Goal: Task Accomplishment & Management: Manage account settings

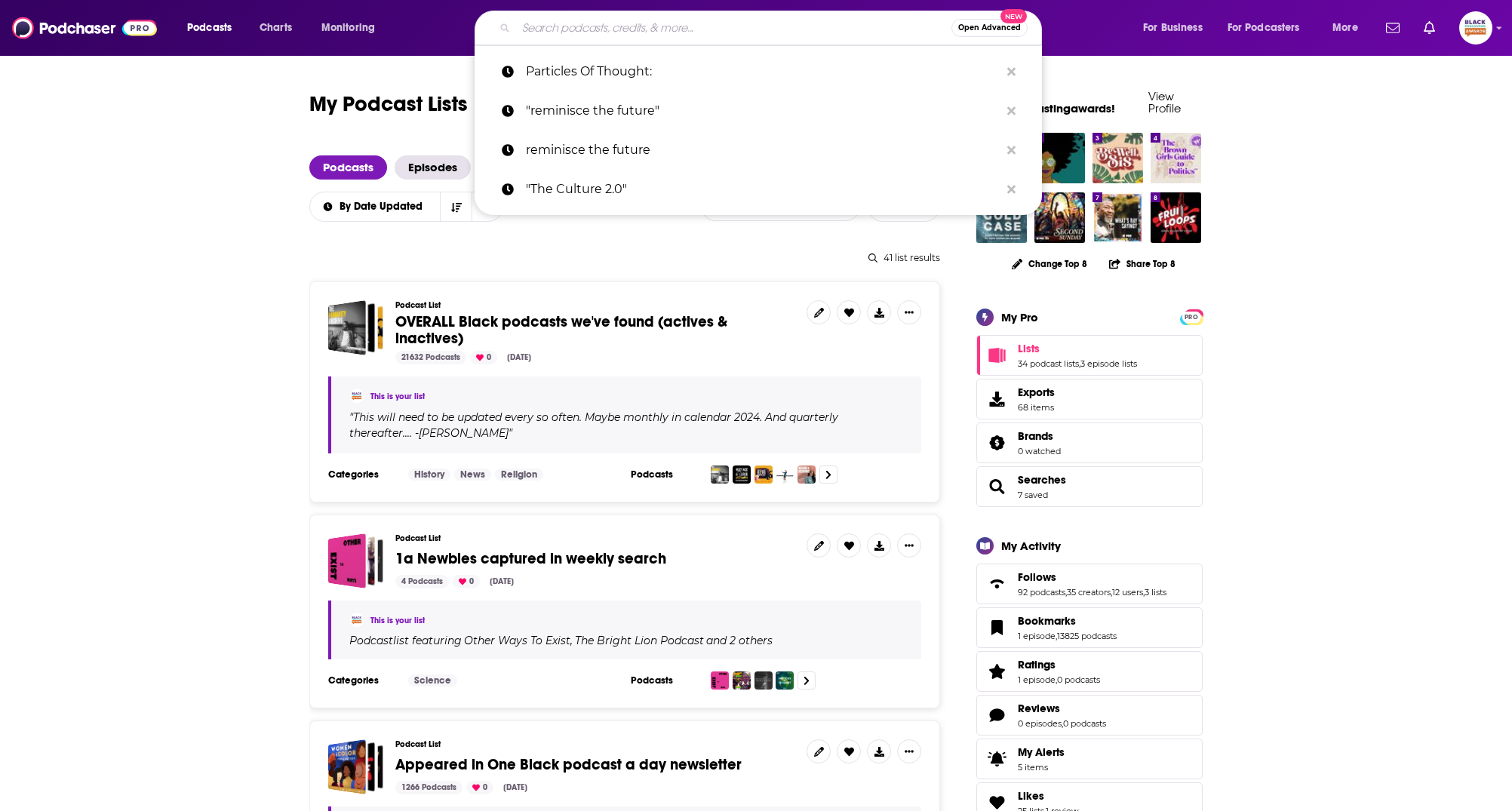
click at [639, 31] on input "Search podcasts, credits, & more..." at bounding box center [734, 28] width 435 height 24
paste input "Brand Currency"
type input "Brand Currency"
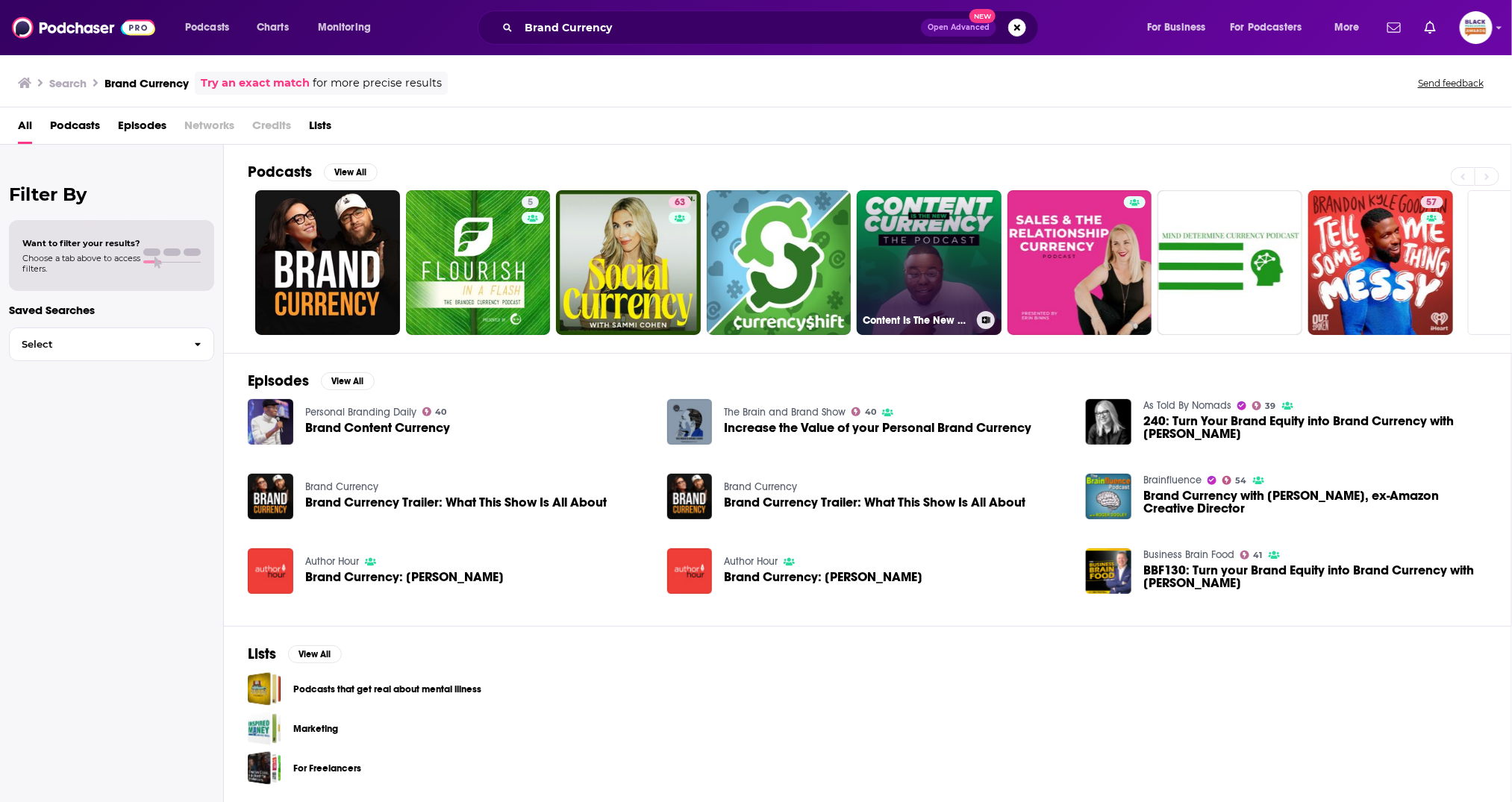
click at [902, 260] on link "Content Is The New Currency" at bounding box center [929, 263] width 145 height 145
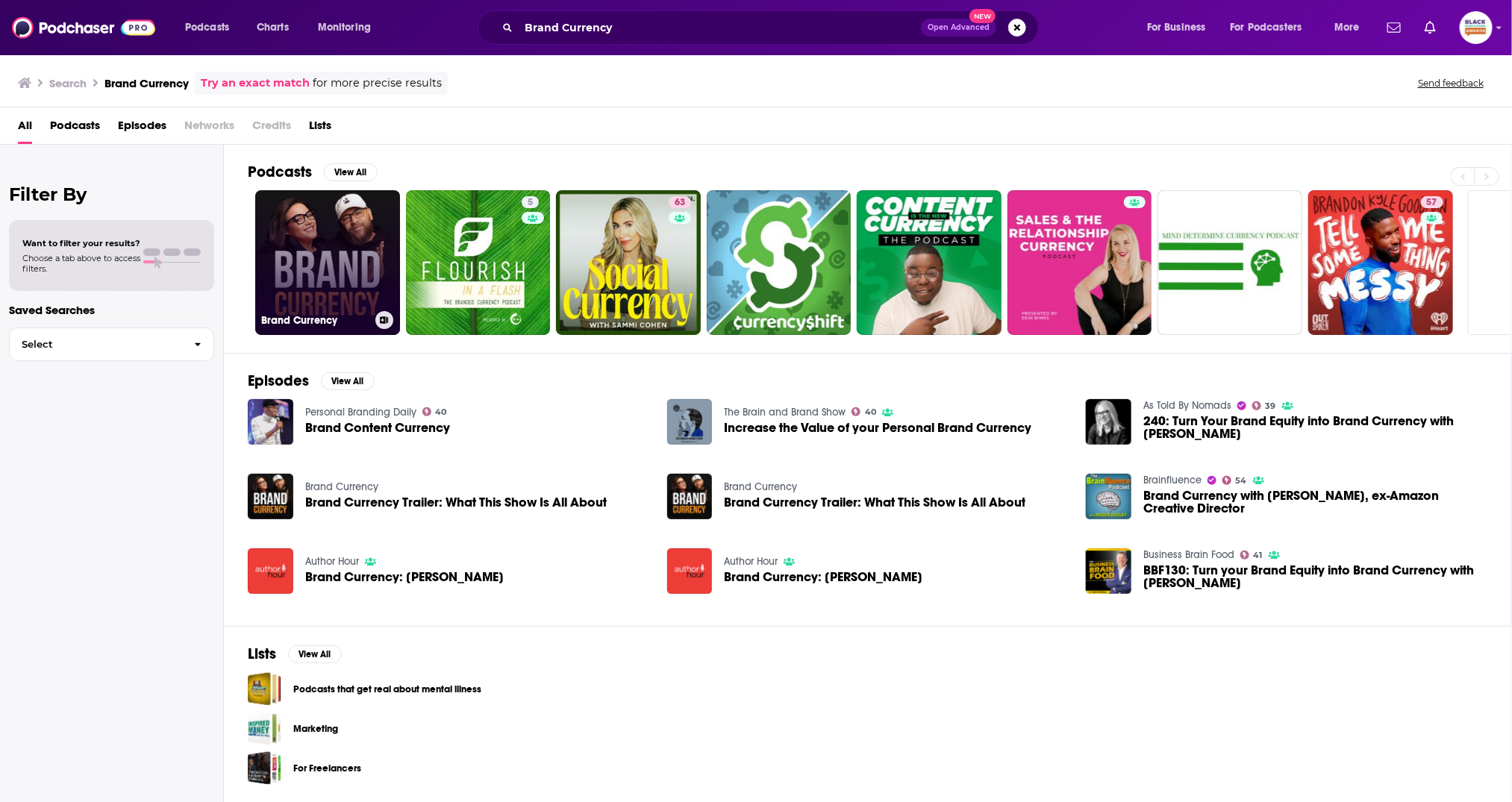
click at [305, 252] on link "Brand Currency" at bounding box center [328, 263] width 145 height 145
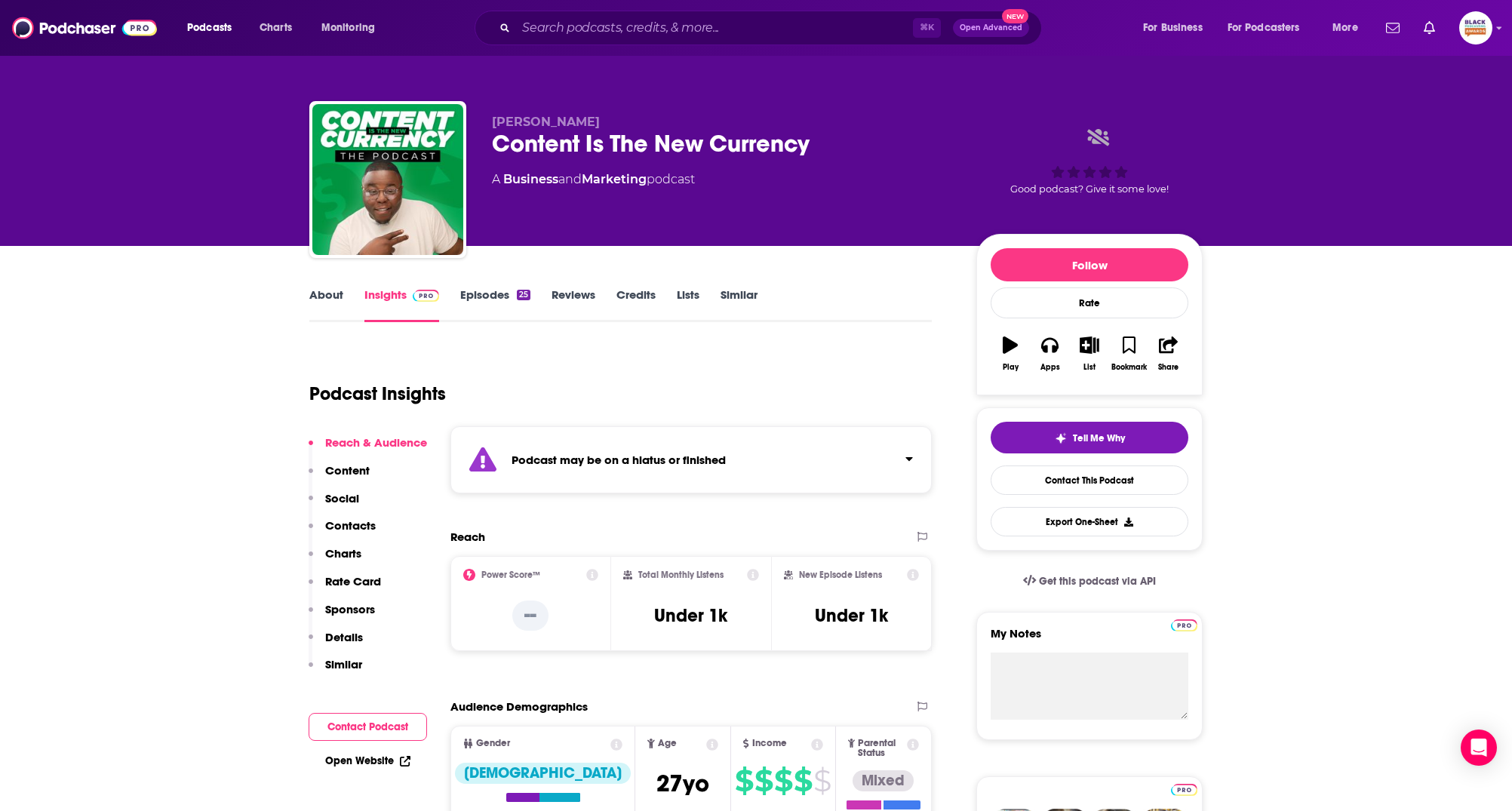
click at [659, 443] on div "Podcast may be on a hiatus or finished" at bounding box center [691, 459] width 482 height 67
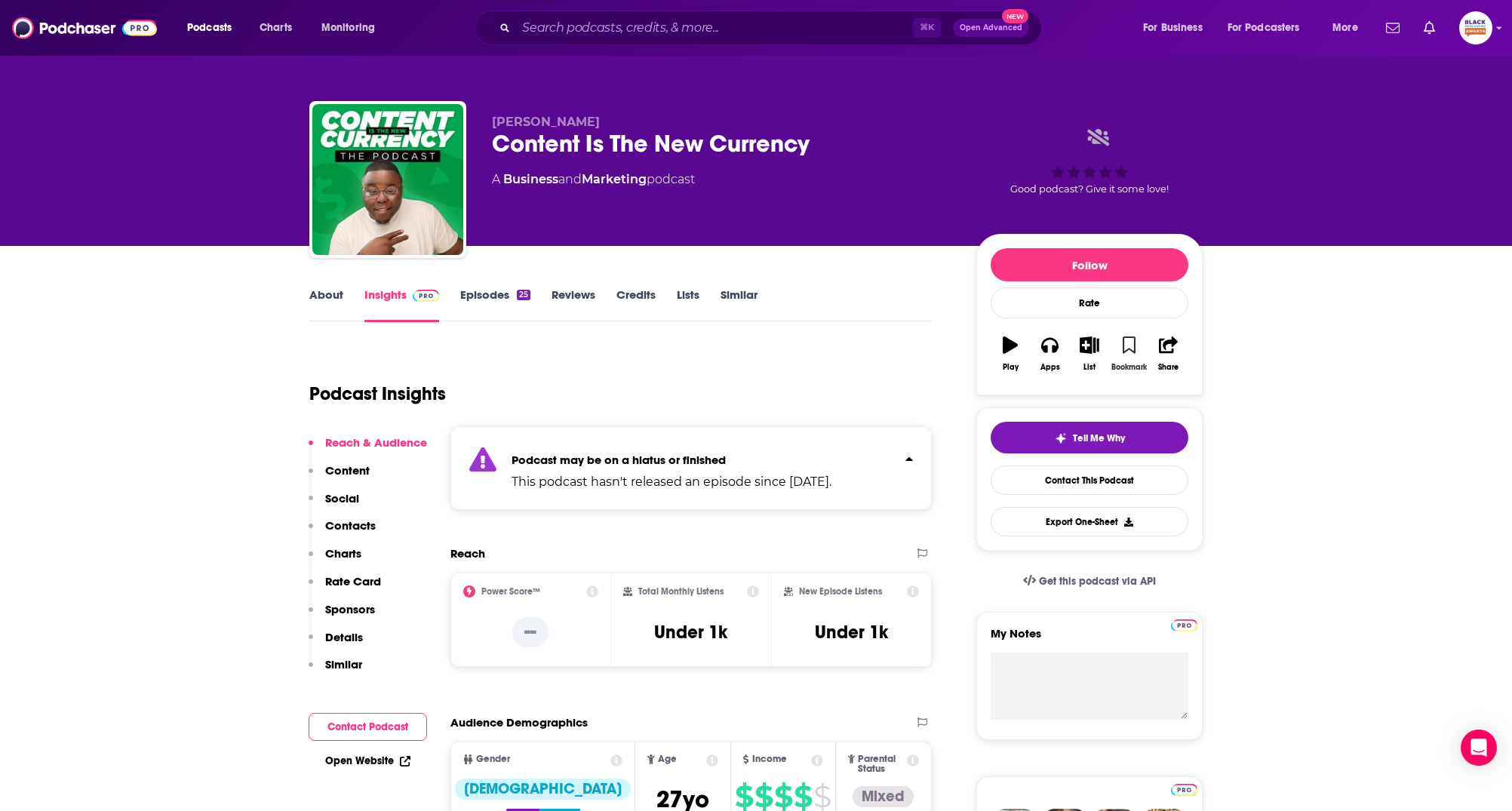
click at [1141, 339] on button "Bookmark" at bounding box center [1129, 353] width 39 height 54
click at [1095, 347] on icon "button" at bounding box center [1090, 344] width 19 height 16
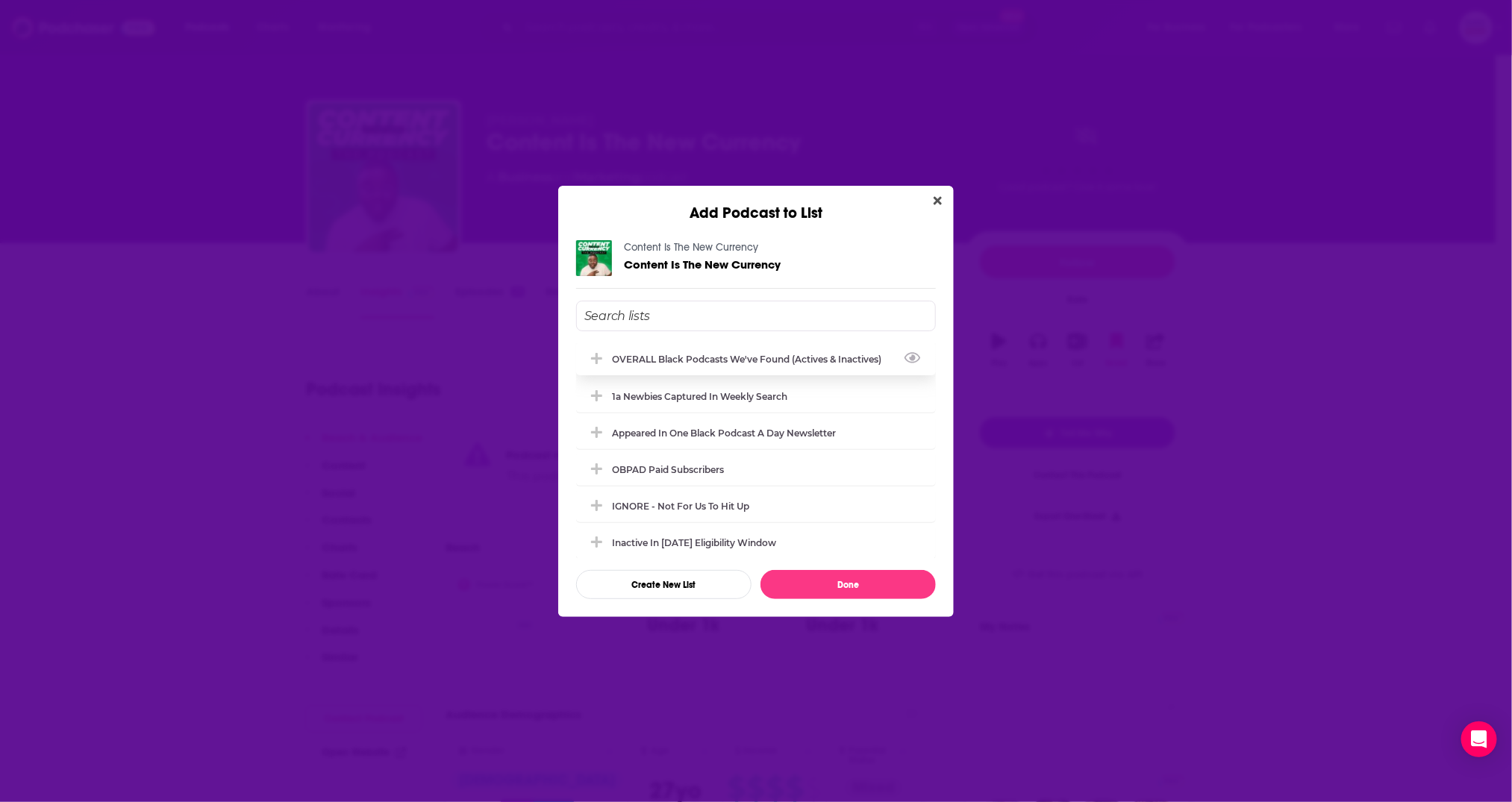
click at [649, 356] on div "OVERALL Black podcasts we've found (actives & inactives)" at bounding box center [751, 360] width 279 height 11
click at [734, 541] on div "Inactive in [DATE] eligibility window" at bounding box center [699, 542] width 173 height 11
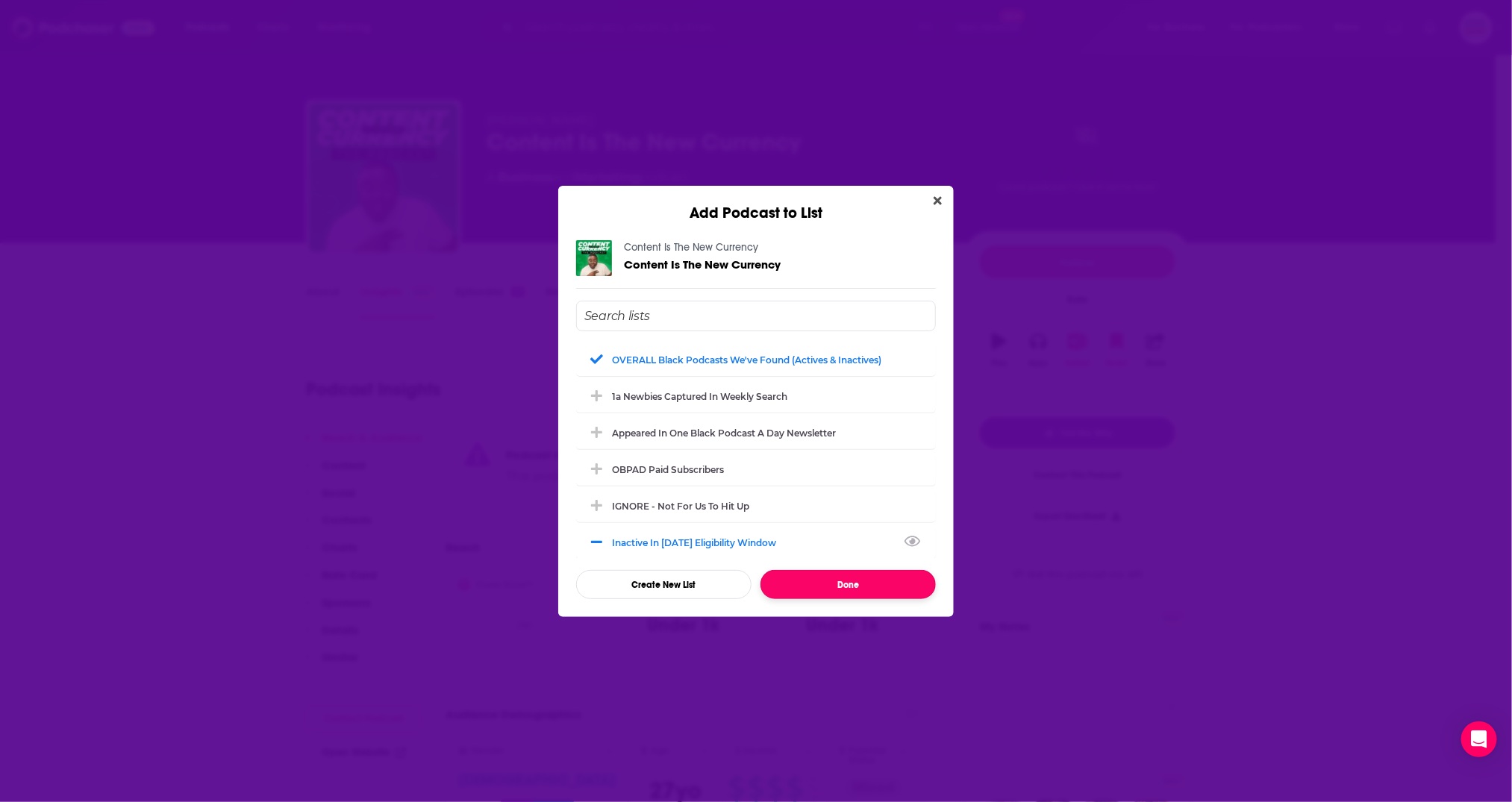
click at [799, 576] on button "Done" at bounding box center [848, 584] width 175 height 29
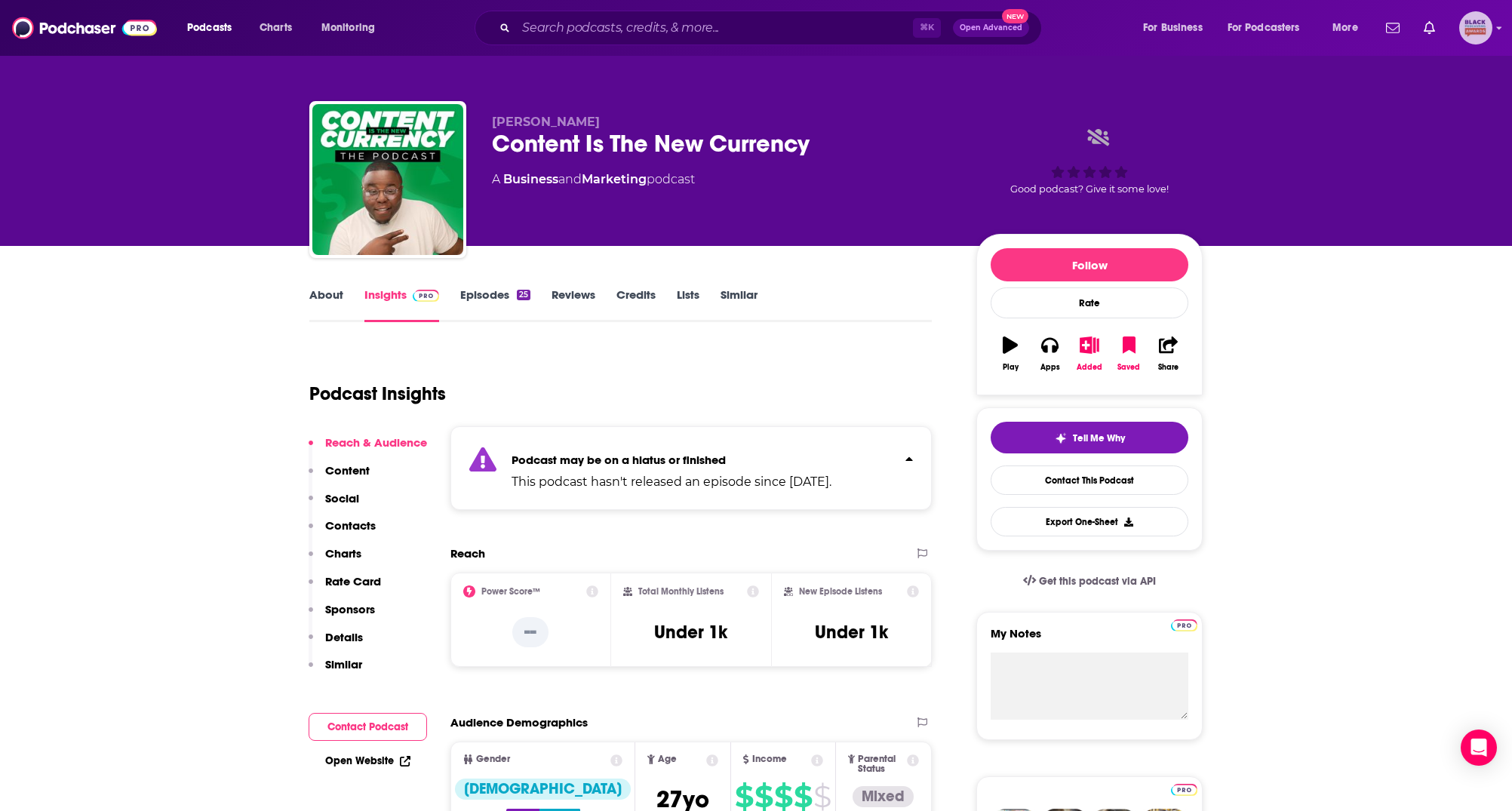
click at [1500, 24] on icon "Show profile menu" at bounding box center [1499, 28] width 6 height 9
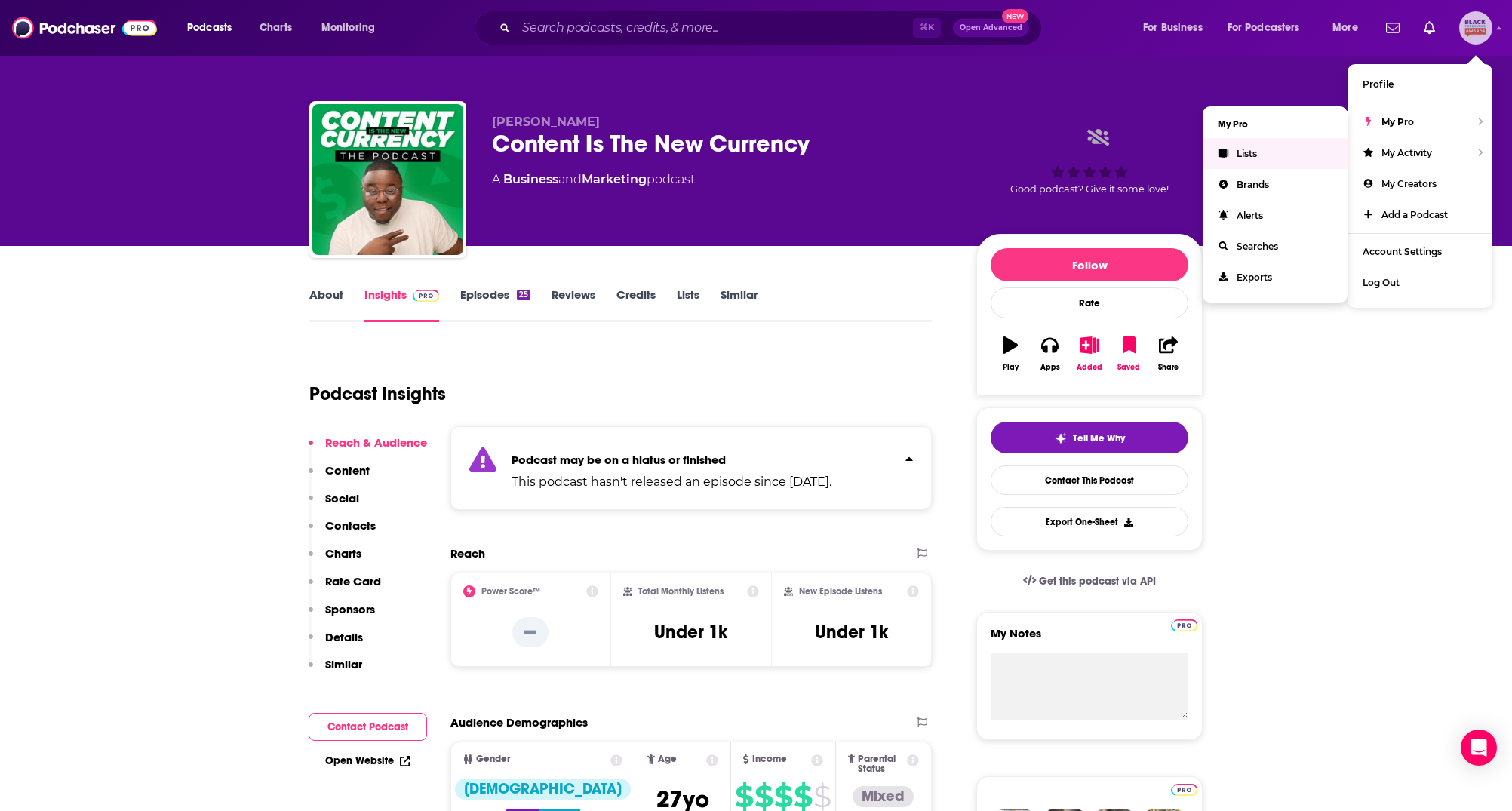
click at [1255, 140] on link "Lists" at bounding box center [1275, 153] width 145 height 31
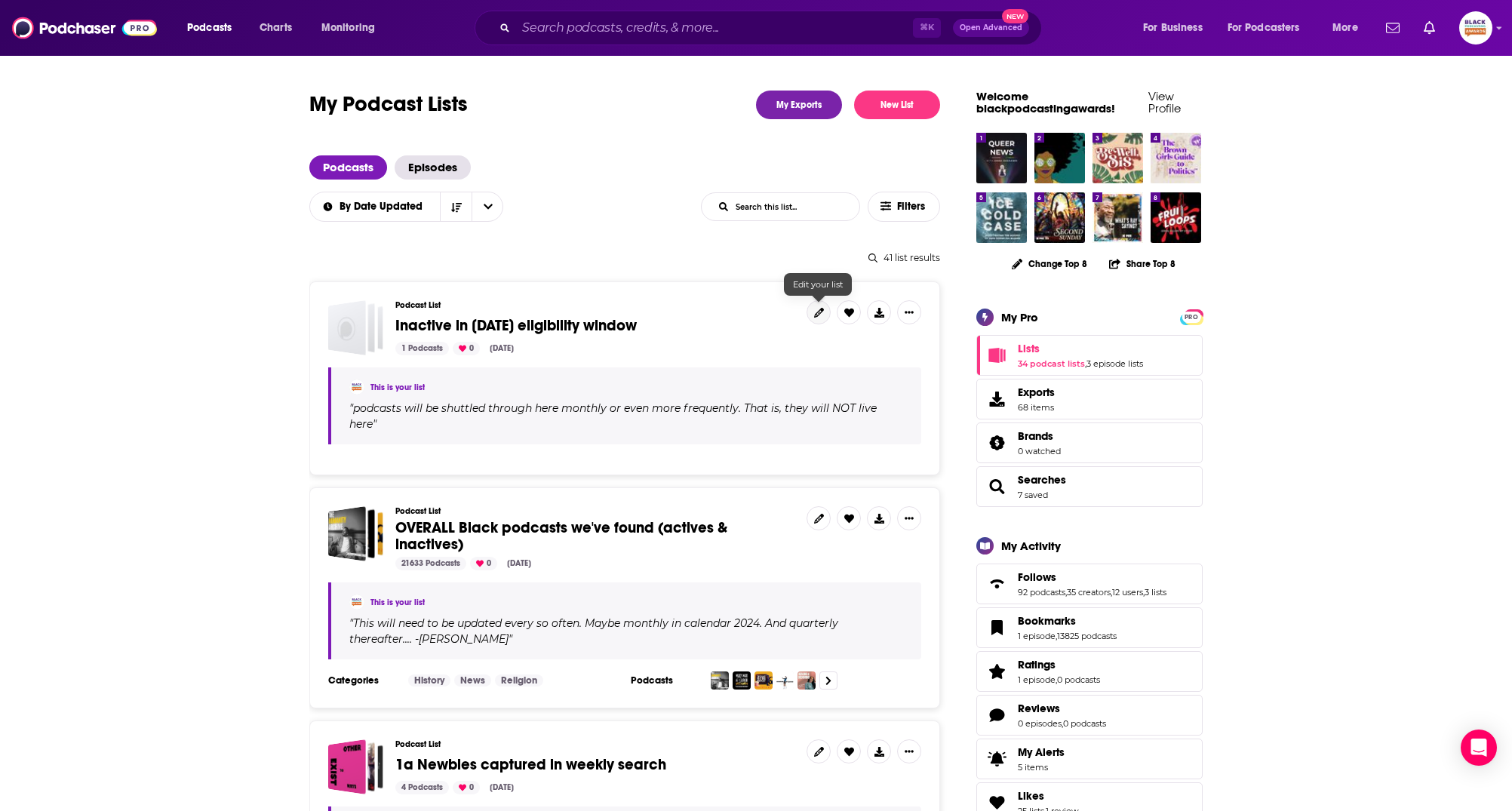
click at [823, 311] on icon at bounding box center [819, 313] width 10 height 10
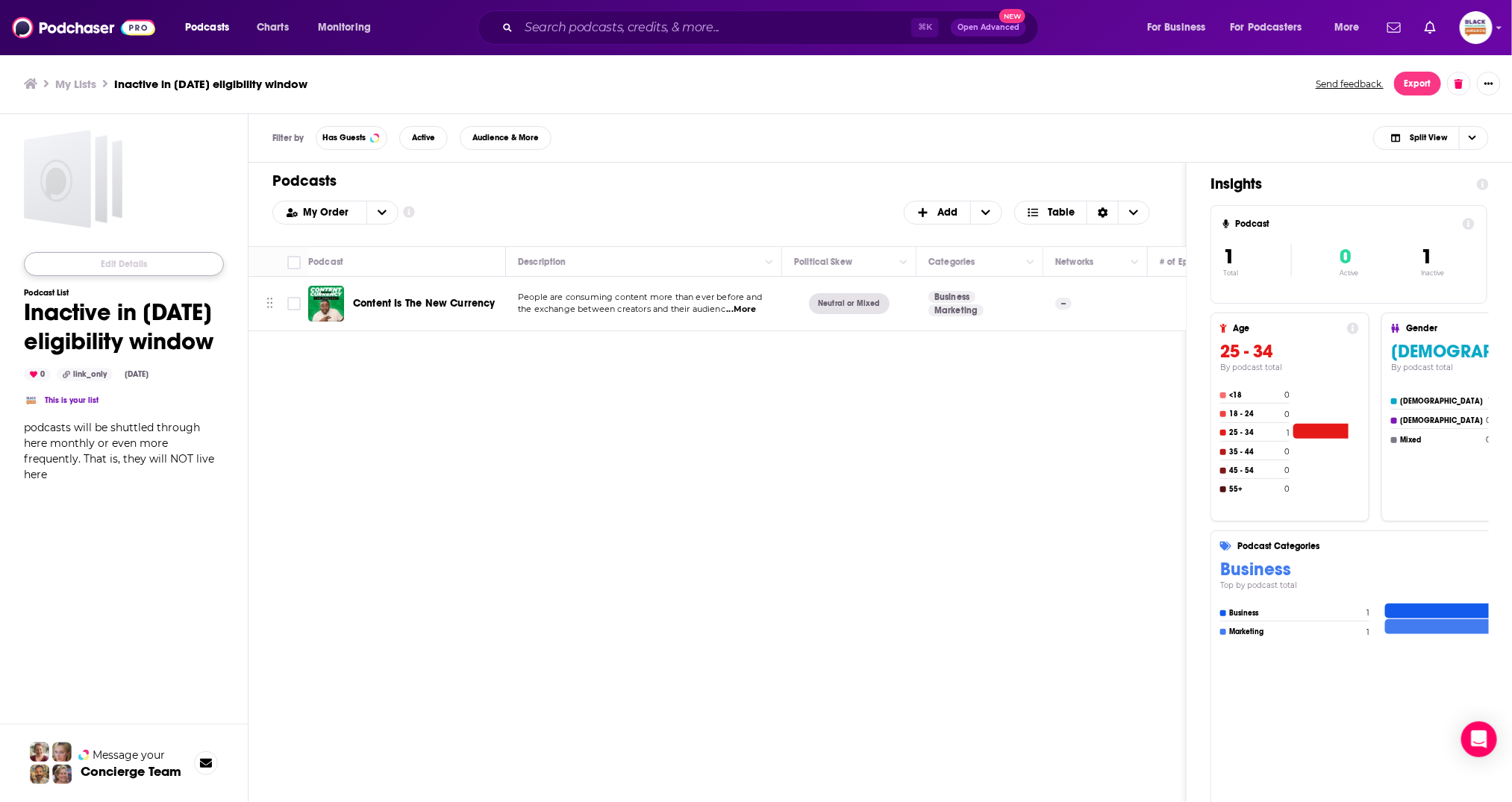
click at [121, 252] on button "Edit Details" at bounding box center [124, 264] width 200 height 24
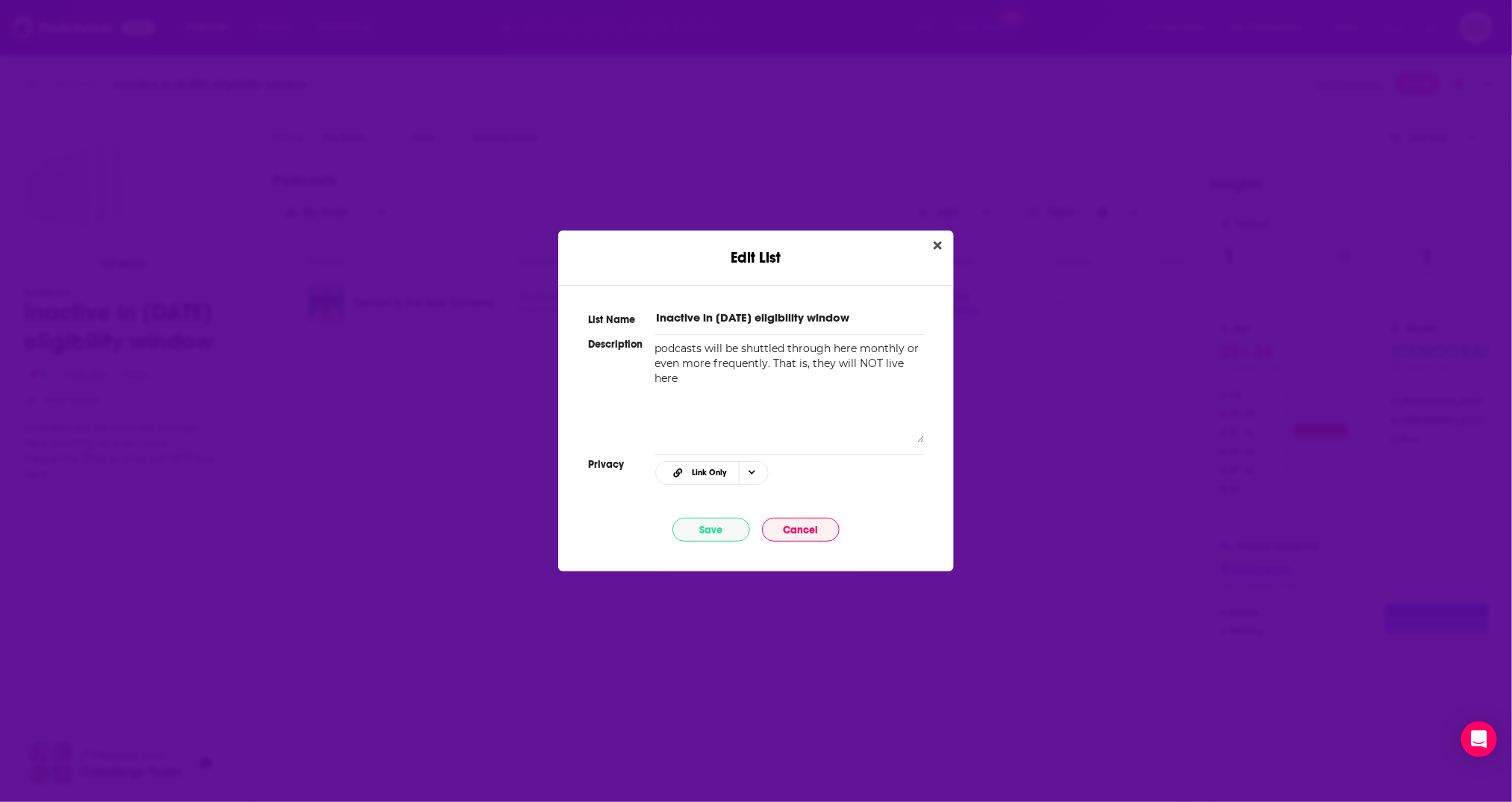
click at [740, 318] on input "Inactive in [DATE] eligibility window" at bounding box center [789, 318] width 269 height 16
type input "Inactive in [DATE] eligibility window"
click at [731, 523] on button "Save" at bounding box center [711, 530] width 78 height 24
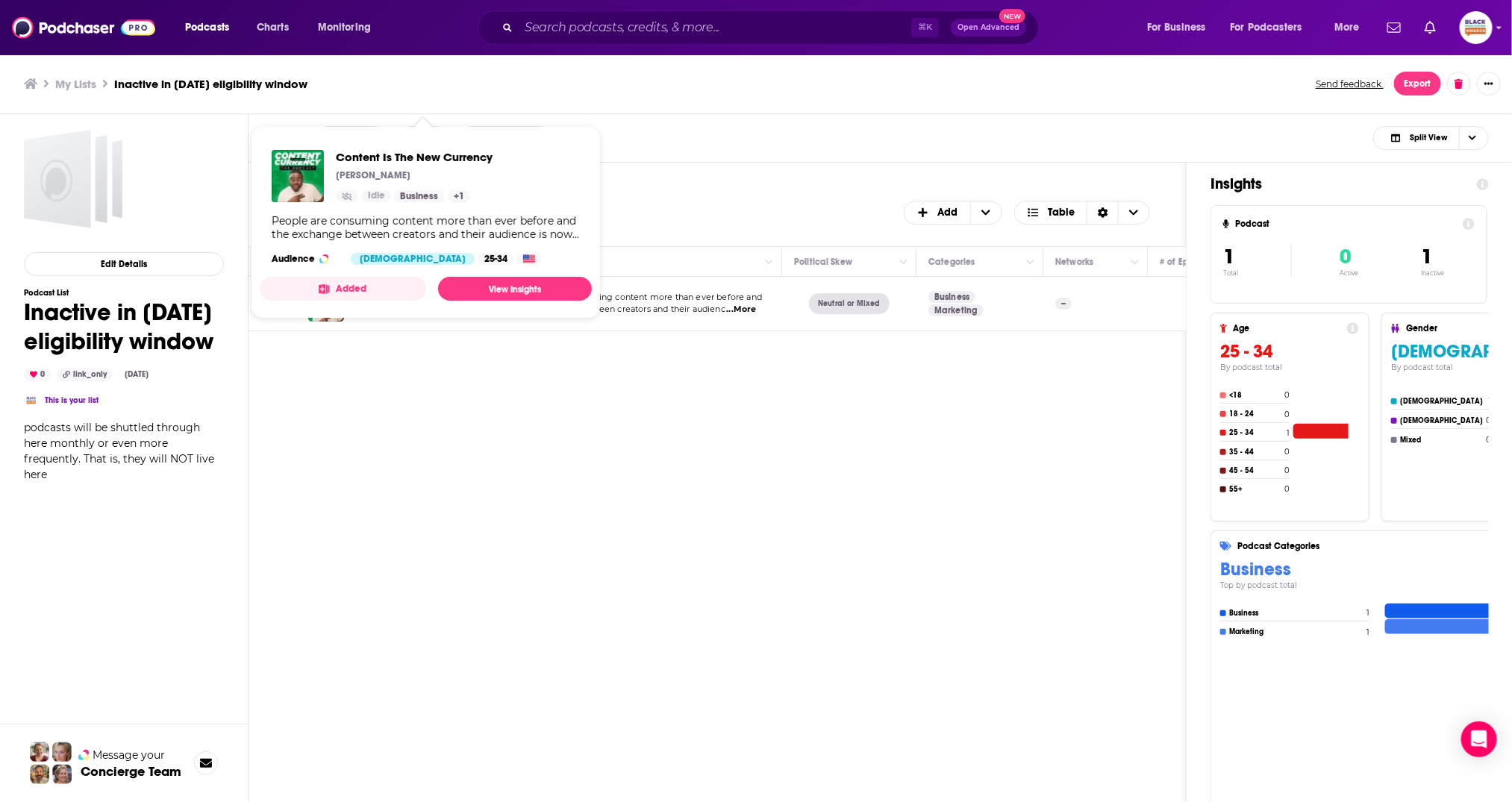
click at [377, 290] on button "Added" at bounding box center [342, 289] width 166 height 24
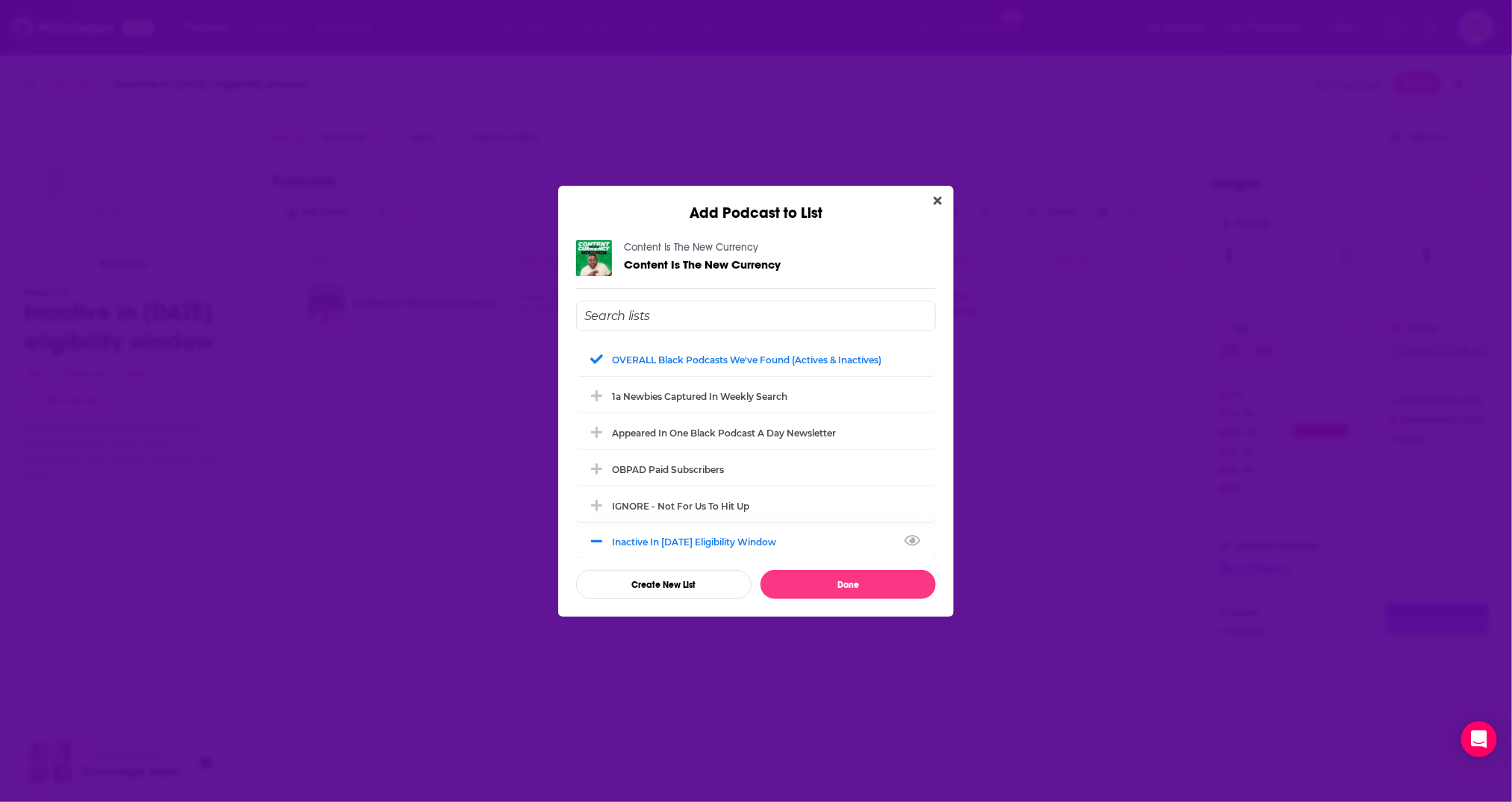
click at [676, 536] on div "Inactive in [DATE] eligibility window" at bounding box center [699, 542] width 173 height 11
click at [846, 583] on button "Done" at bounding box center [848, 584] width 175 height 29
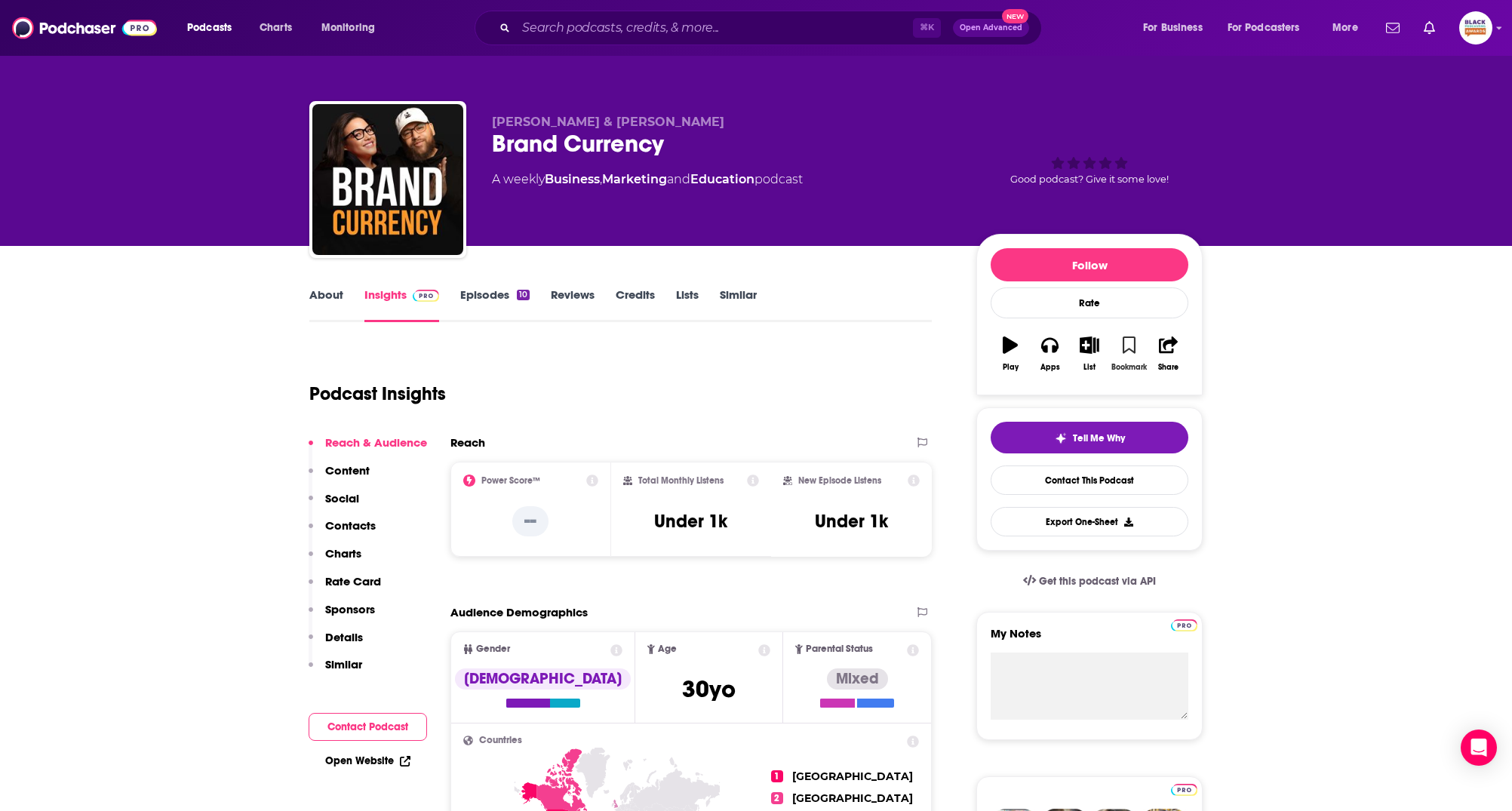
click at [1124, 341] on icon "button" at bounding box center [1130, 344] width 13 height 16
click at [1091, 352] on icon "button" at bounding box center [1090, 344] width 19 height 16
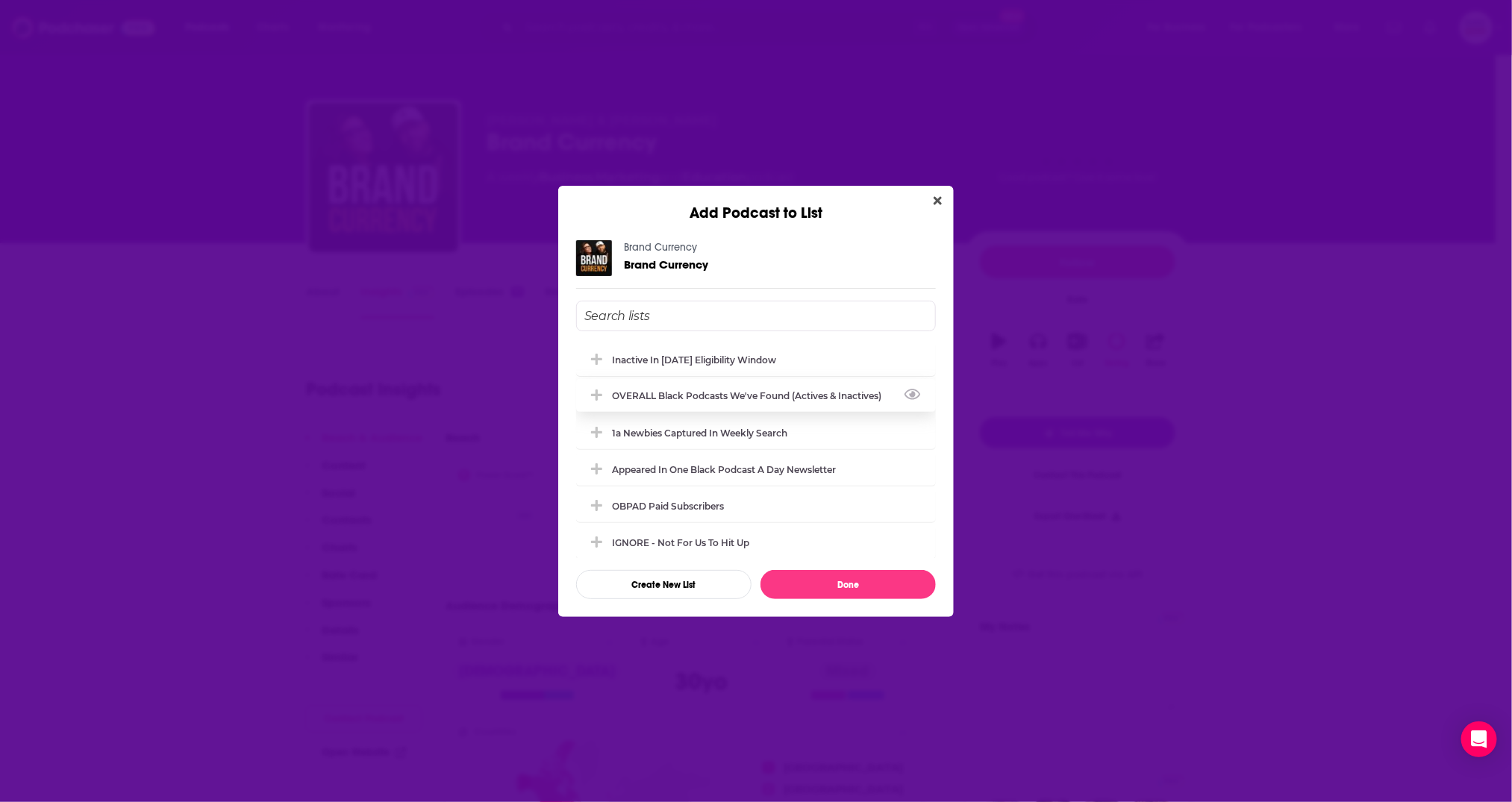
click at [726, 393] on div "OVERALL Black podcasts we've found (actives & inactives)" at bounding box center [751, 396] width 279 height 11
click at [725, 428] on div "1a Newbies captured in weekly search" at bounding box center [704, 433] width 185 height 11
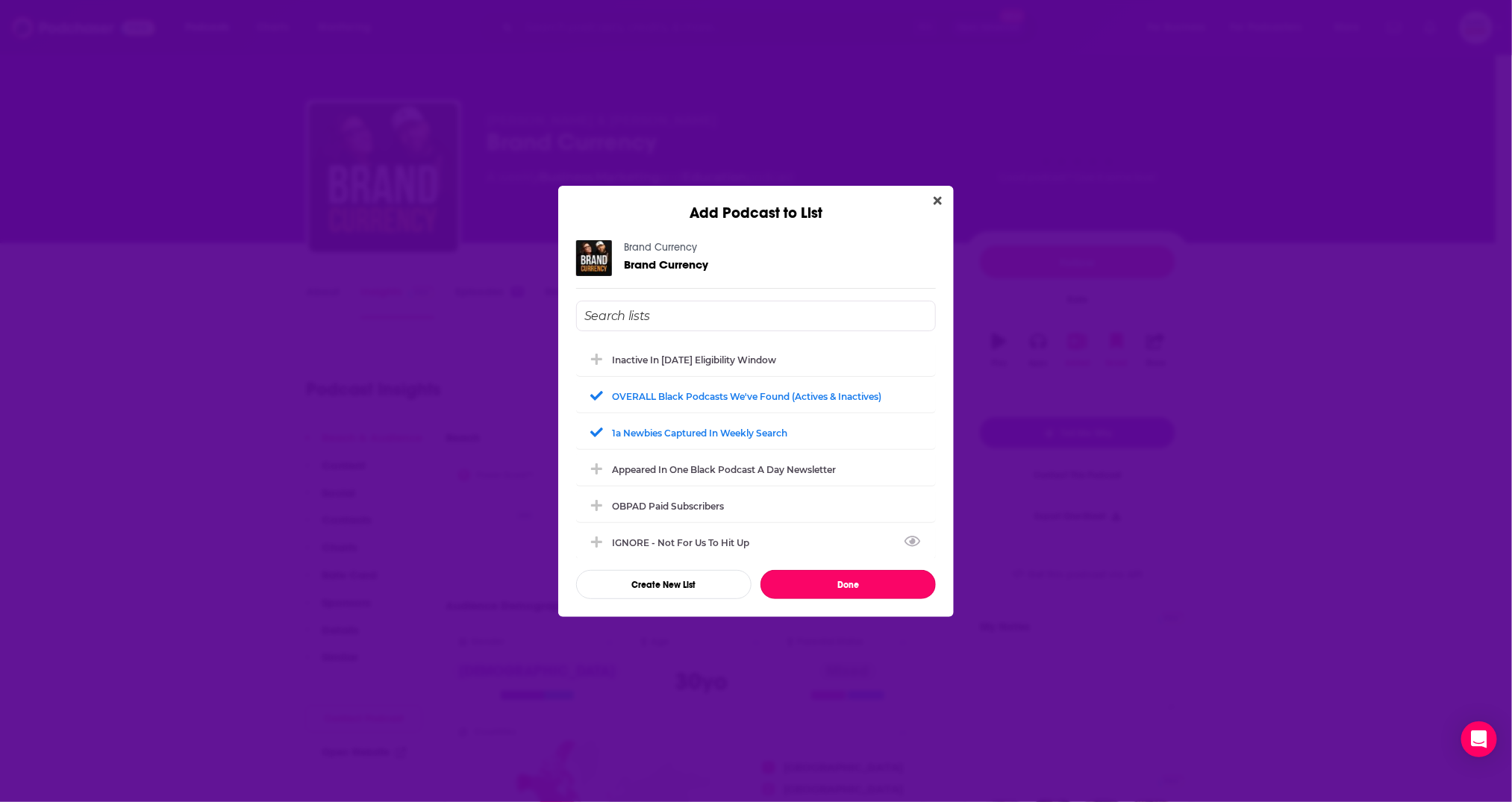
click at [854, 576] on button "Done" at bounding box center [848, 584] width 175 height 29
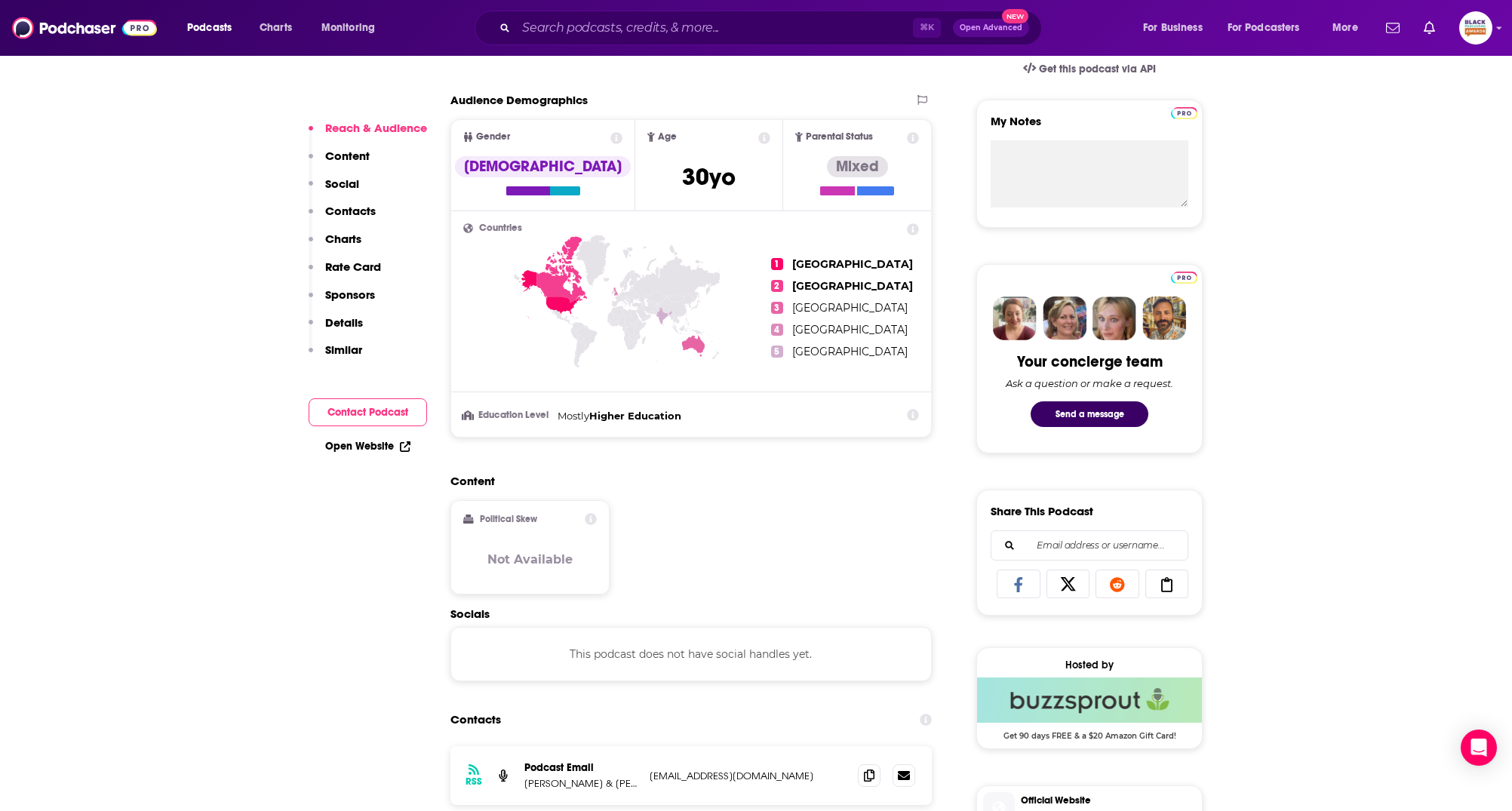
scroll to position [595, 0]
